Goal: Task Accomplishment & Management: Manage account settings

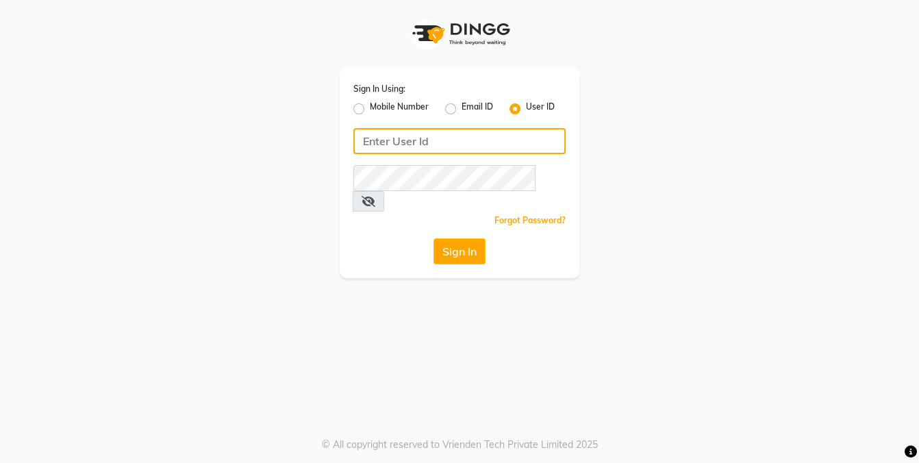
click at [442, 149] on input "Username" at bounding box center [459, 141] width 212 height 26
type input "kayabeauty"
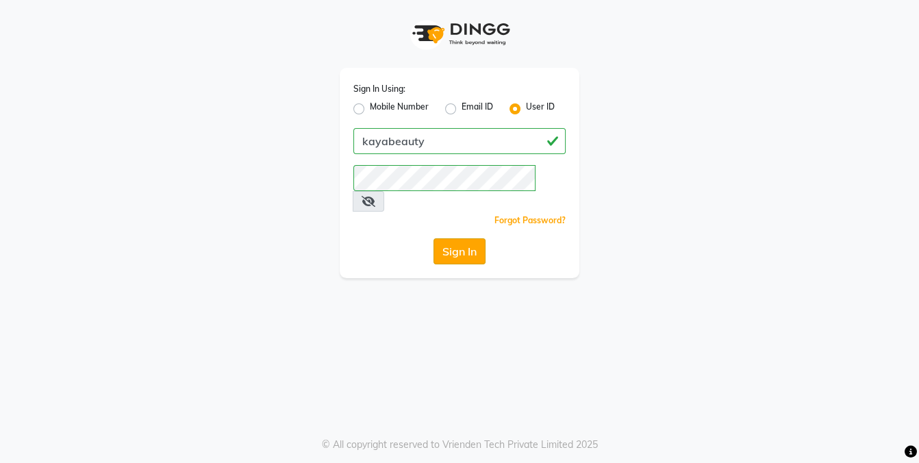
click at [460, 238] on button "Sign In" at bounding box center [460, 251] width 52 height 26
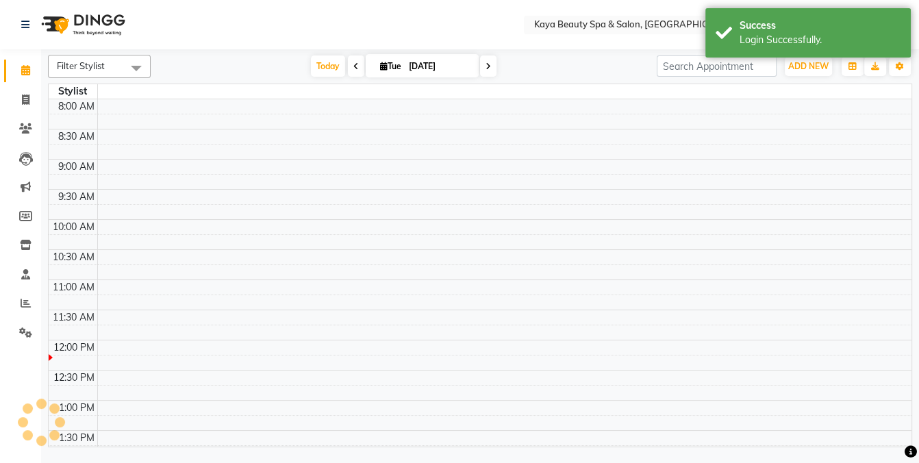
select select "en"
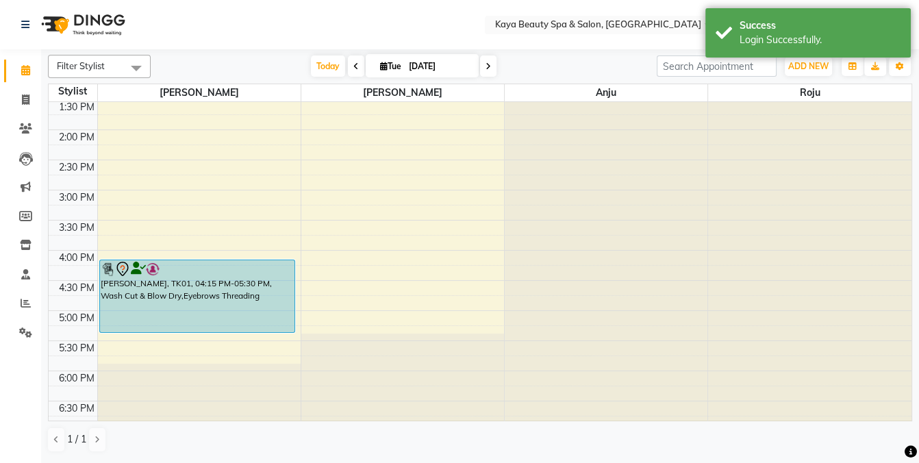
scroll to position [275, 0]
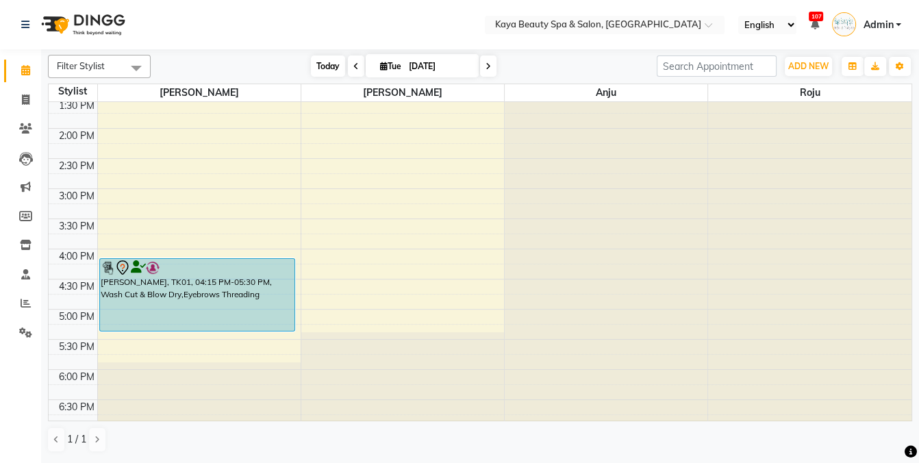
click at [323, 64] on span "Today" at bounding box center [328, 65] width 34 height 21
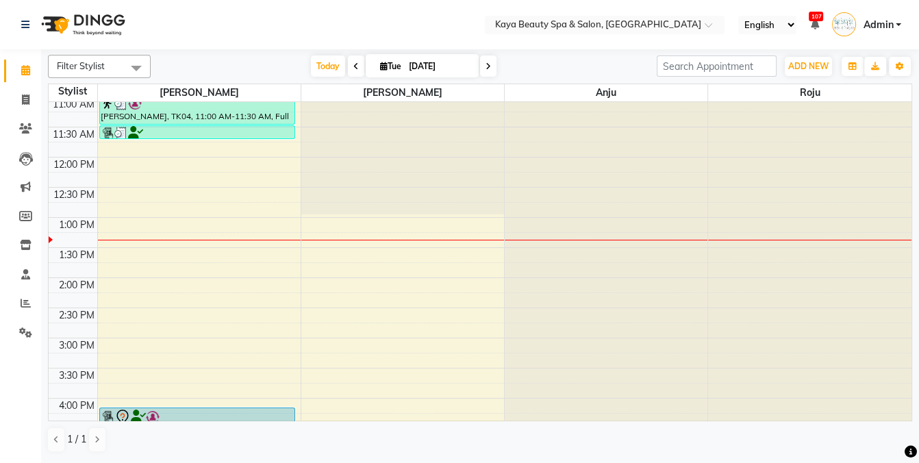
scroll to position [91, 0]
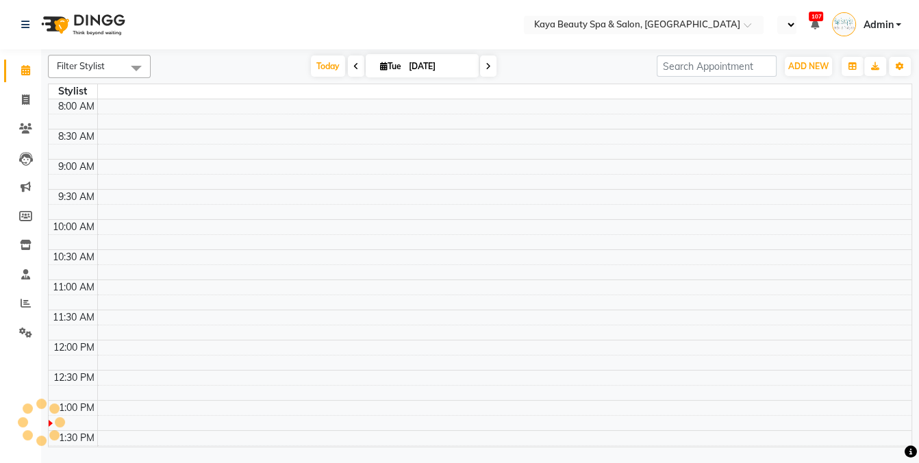
select select "en"
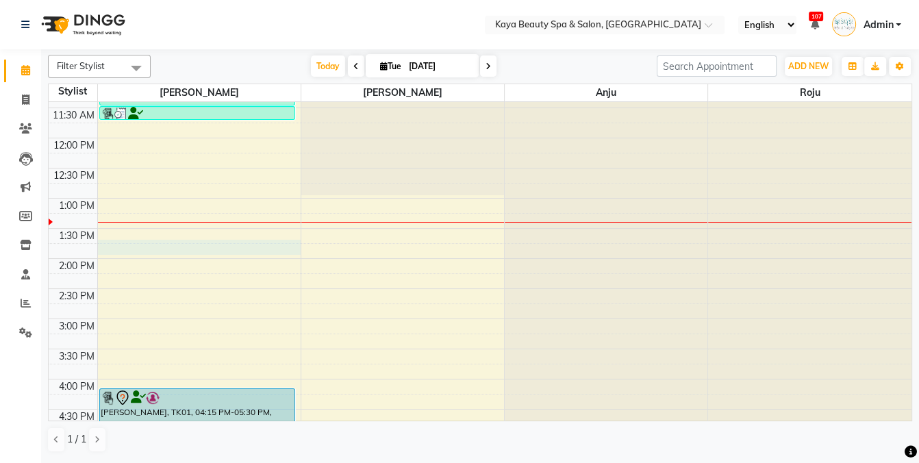
click at [116, 242] on div "9:00 AM 9:30 AM 10:00 AM 10:30 AM 11:00 AM 11:30 AM 12:00 PM 12:30 PM 1:00 PM 1…" at bounding box center [480, 259] width 863 height 602
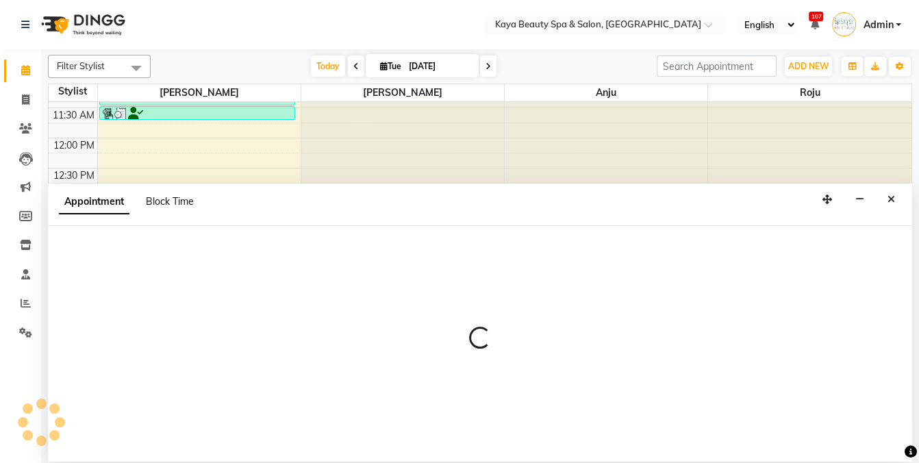
select select "19099"
select select "825"
select select "tentative"
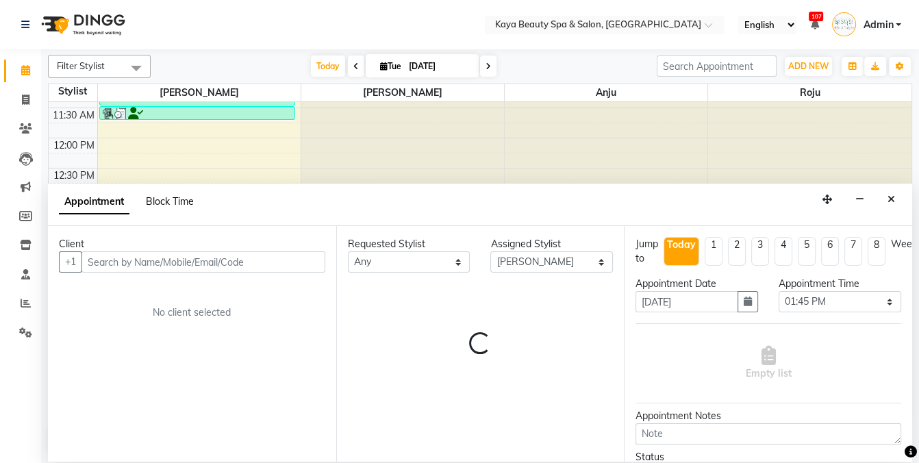
click at [166, 199] on span "Block Time" at bounding box center [170, 201] width 48 height 12
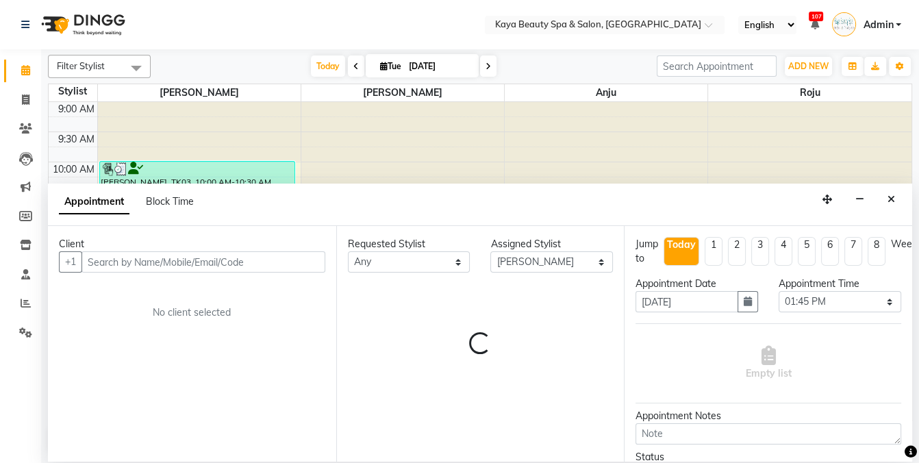
select select "19099"
select select "825"
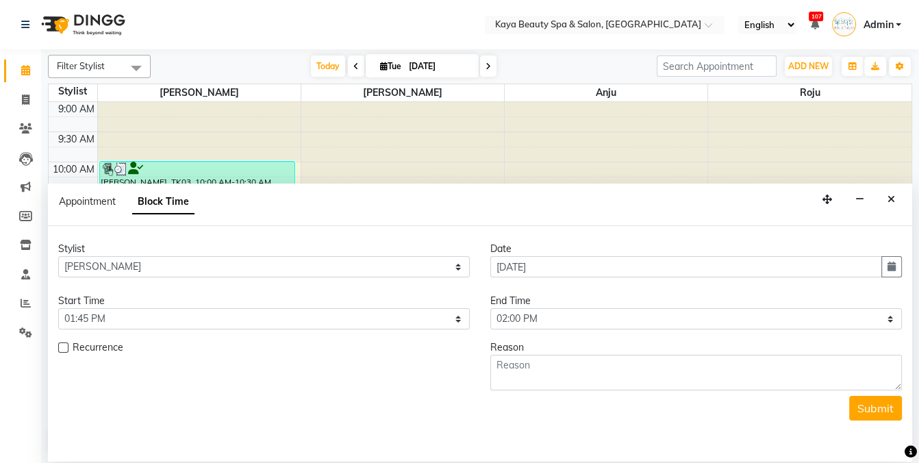
scroll to position [238, 0]
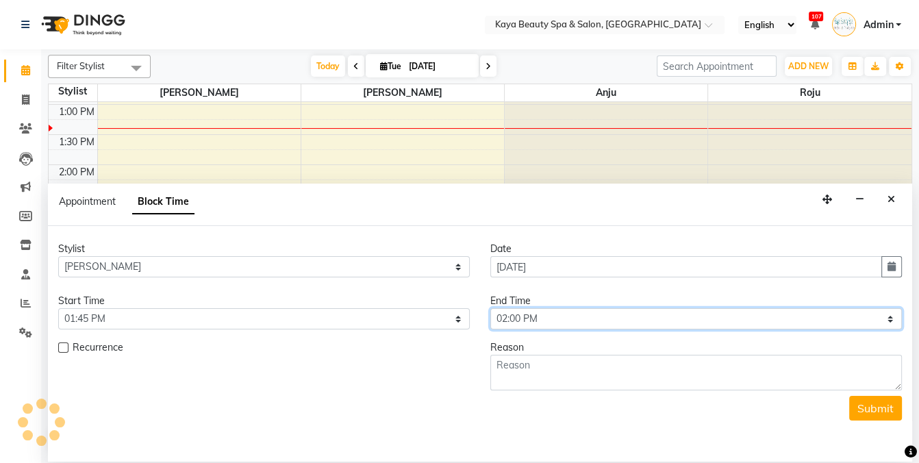
click at [560, 321] on select "Select 10:00 AM 10:05 AM 10:10 AM 10:15 AM 10:20 AM 10:25 AM 10:30 AM 10:35 AM …" at bounding box center [696, 318] width 412 height 21
select select "885"
click at [490, 308] on select "Select 10:00 AM 10:05 AM 10:10 AM 10:15 AM 10:20 AM 10:25 AM 10:30 AM 10:35 AM …" at bounding box center [696, 318] width 412 height 21
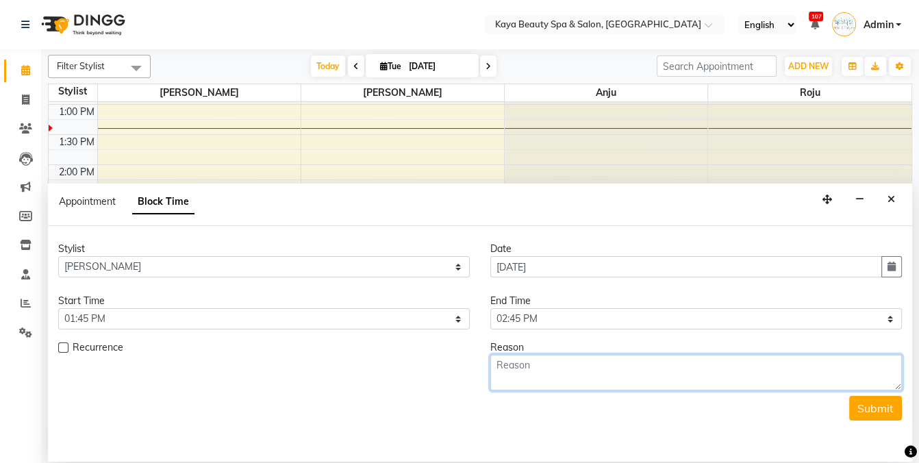
click at [593, 374] on textarea at bounding box center [696, 373] width 412 height 36
type textarea "00"
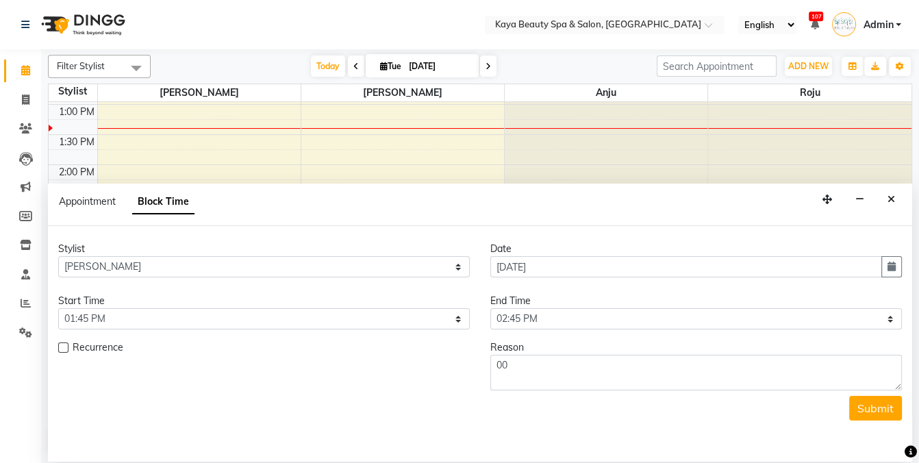
click at [887, 408] on button "Submit" at bounding box center [875, 408] width 53 height 25
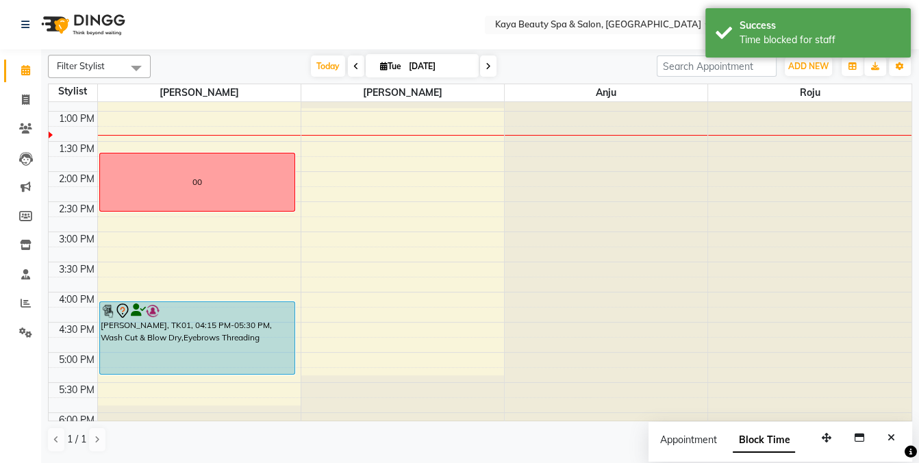
scroll to position [219, 0]
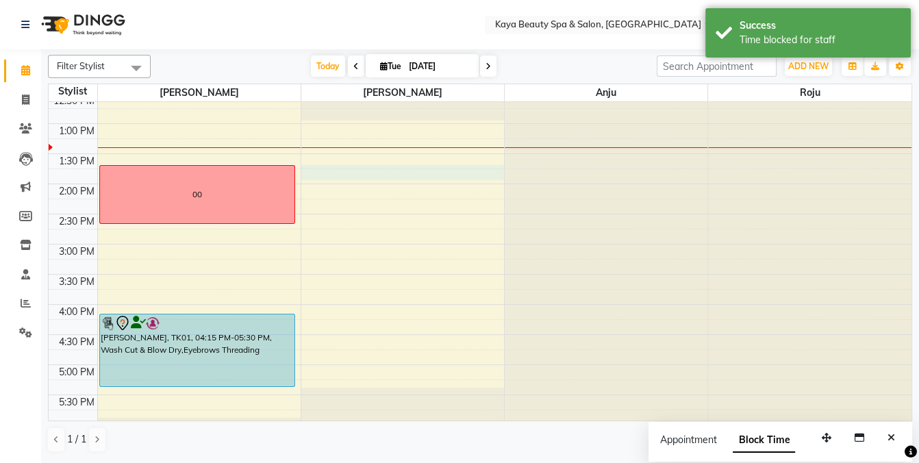
click at [340, 173] on div "9:00 AM 9:30 AM 10:00 AM 10:30 AM 11:00 AM 11:30 AM 12:00 PM 12:30 PM 1:00 PM 1…" at bounding box center [480, 184] width 863 height 602
select select "19100"
select select "825"
select select "tentative"
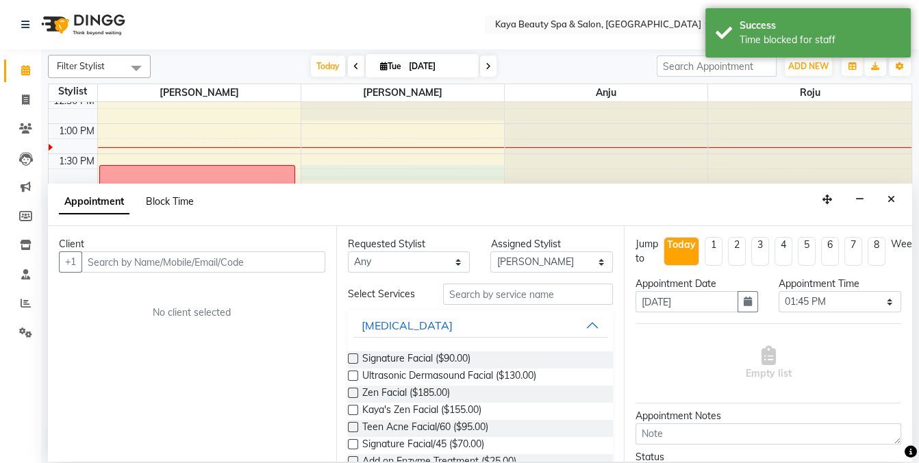
click at [178, 198] on span "Block Time" at bounding box center [170, 201] width 48 height 12
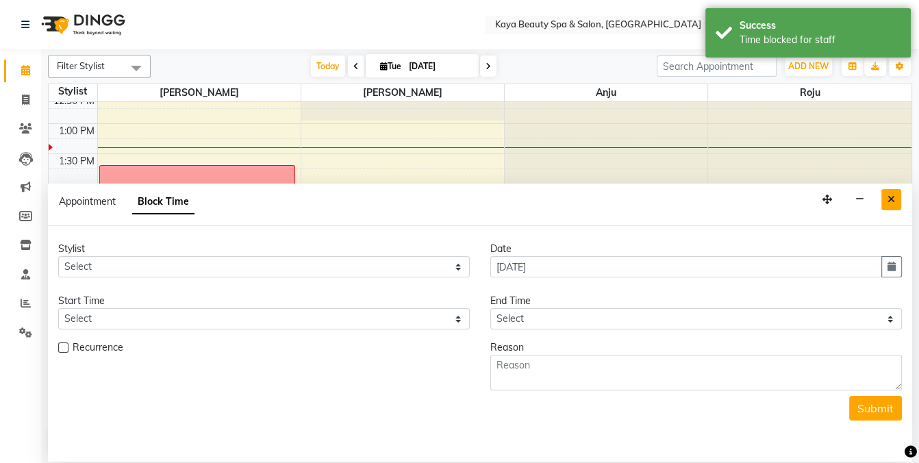
click at [896, 197] on button "Close" at bounding box center [891, 199] width 20 height 21
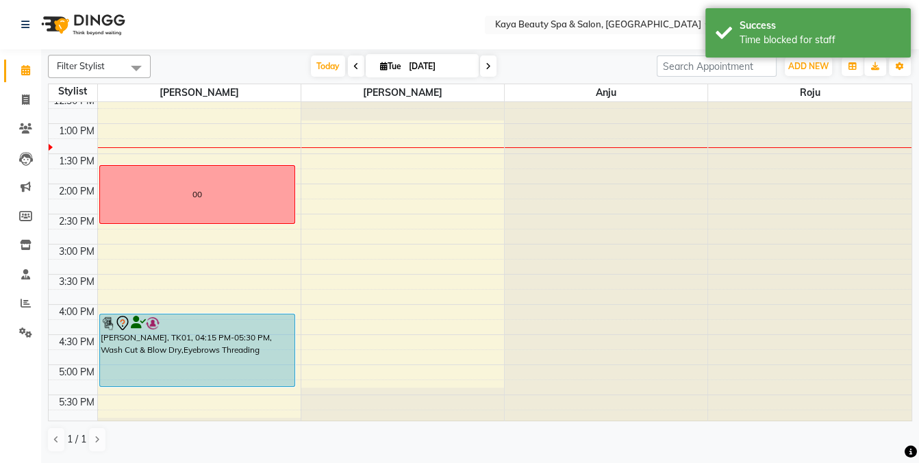
click at [334, 171] on div "9:00 AM 9:30 AM 10:00 AM 10:30 AM 11:00 AM 11:30 AM 12:00 PM 12:30 PM 1:00 PM 1…" at bounding box center [480, 184] width 863 height 602
select select "19100"
select select "825"
select select "tentative"
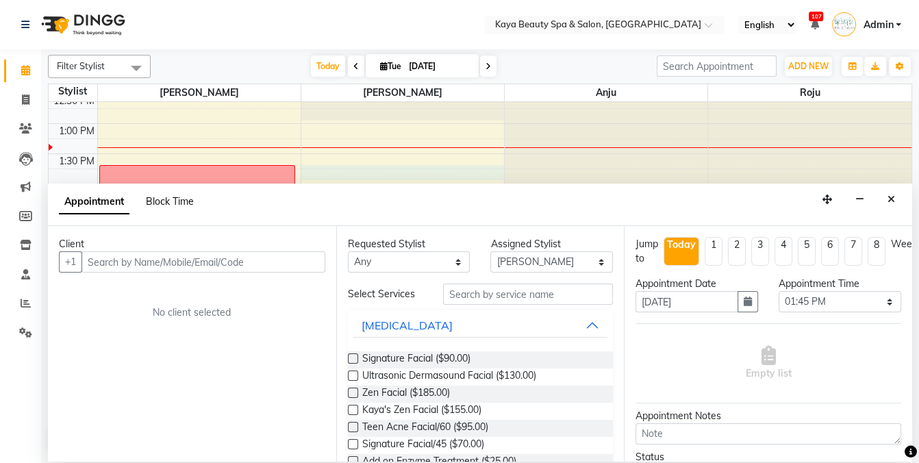
click at [182, 203] on span "Block Time" at bounding box center [170, 201] width 48 height 12
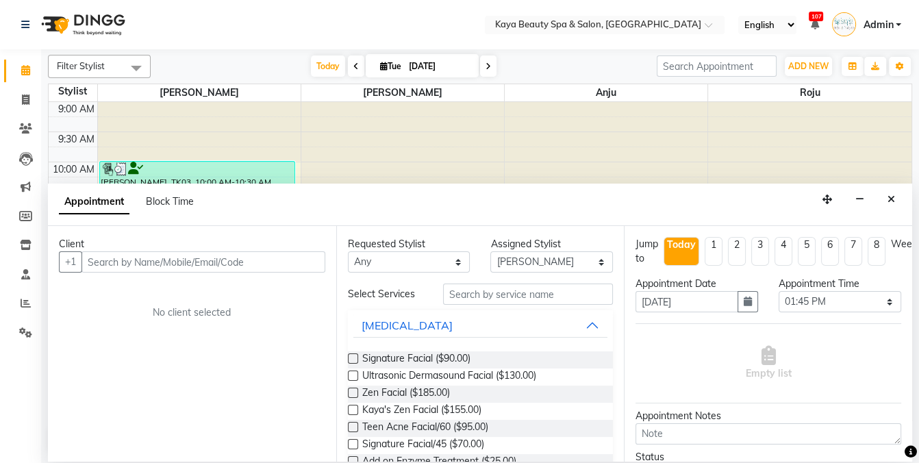
select select "19100"
select select "825"
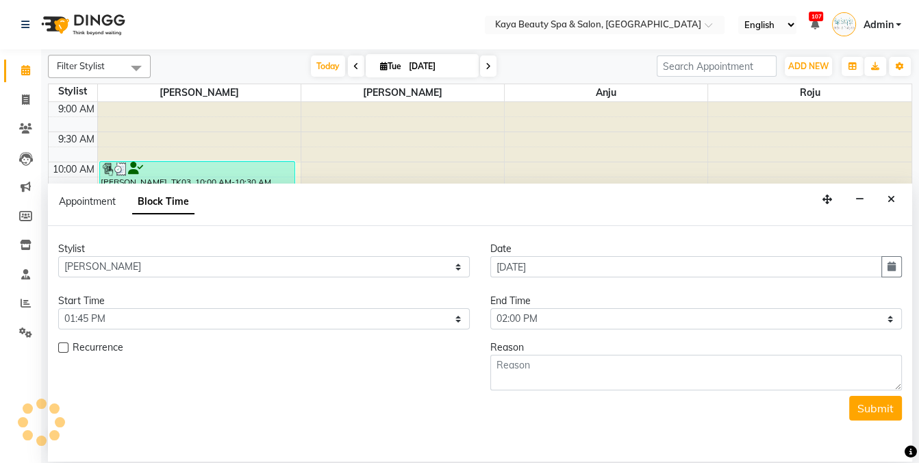
scroll to position [238, 0]
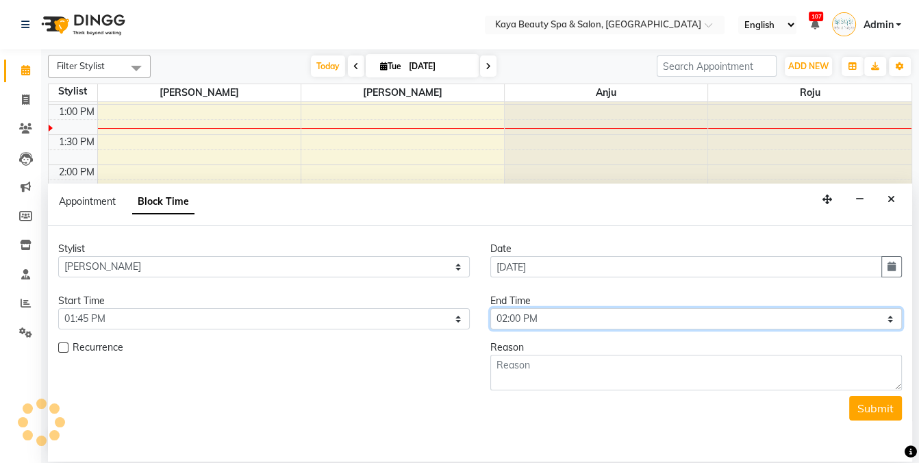
click at [545, 317] on select "Select 10:00 AM 10:05 AM 10:10 AM 10:15 AM 10:20 AM 10:25 AM 10:30 AM 10:35 AM …" at bounding box center [696, 318] width 412 height 21
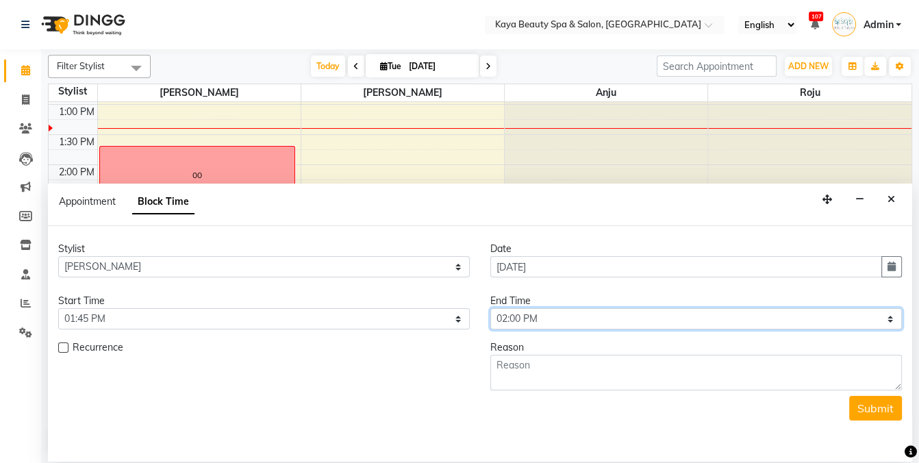
select select "885"
click at [490, 308] on select "Select 10:00 AM 10:05 AM 10:10 AM 10:15 AM 10:20 AM 10:25 AM 10:30 AM 10:35 AM …" at bounding box center [696, 318] width 412 height 21
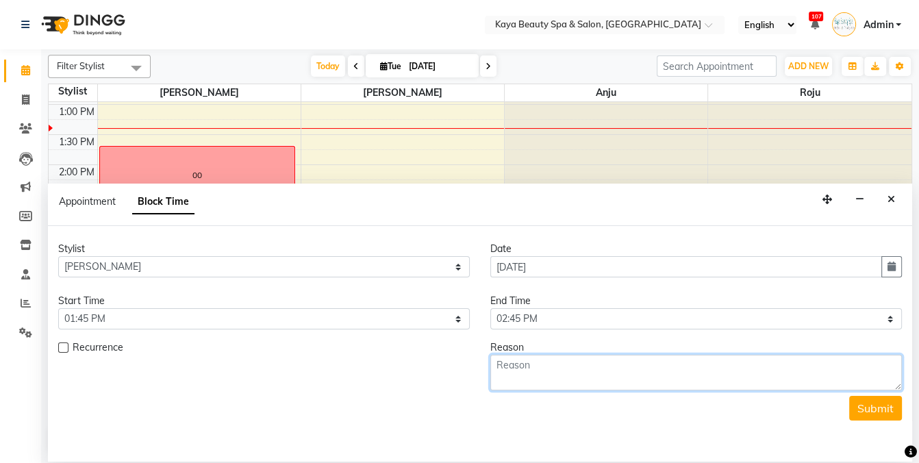
click at [576, 379] on textarea at bounding box center [696, 373] width 412 height 36
type textarea "00"
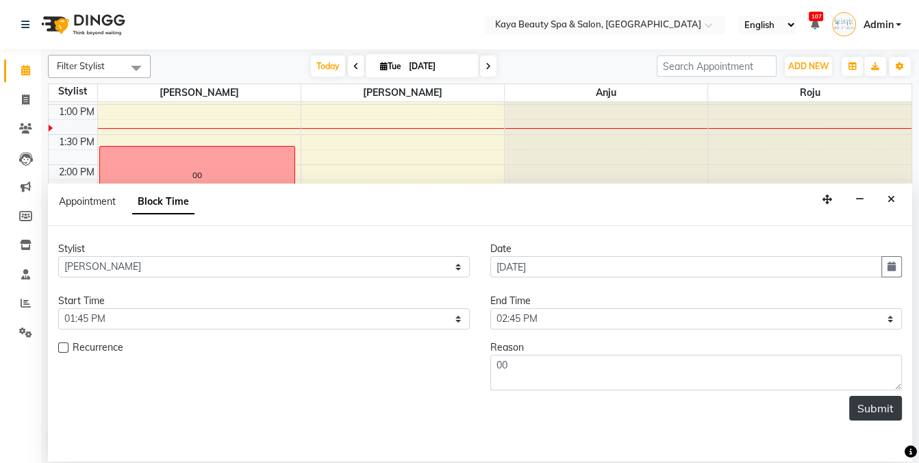
click at [881, 400] on button "Submit" at bounding box center [875, 408] width 53 height 25
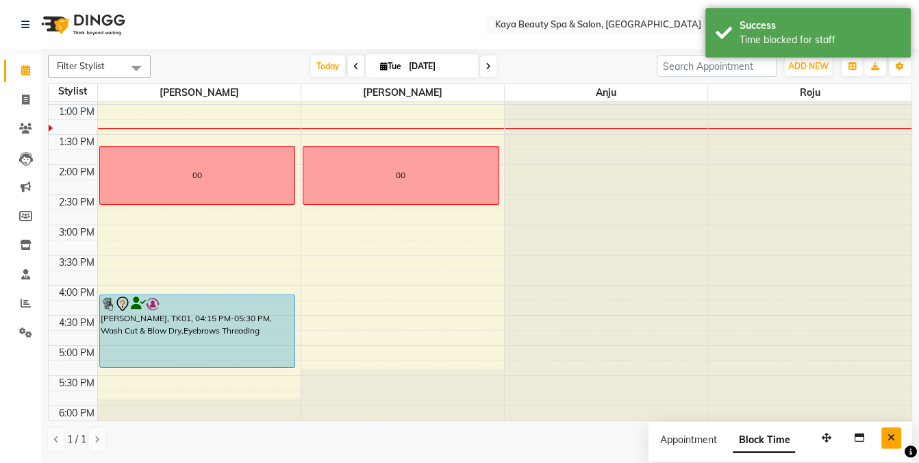
click at [896, 434] on button "Close" at bounding box center [891, 437] width 20 height 21
